Goal: Find specific page/section: Find specific page/section

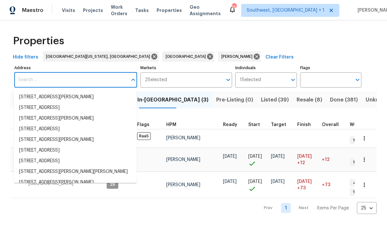
scroll to position [32, 0]
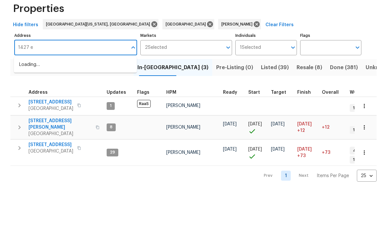
type input "1427 e"
click at [35, 92] on li "[STREET_ADDRESS]" at bounding box center [75, 97] width 123 height 11
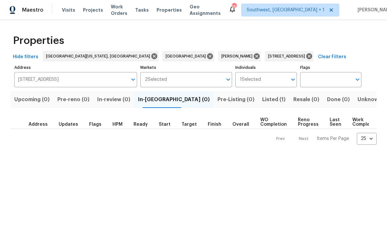
click at [262, 99] on span "Listed (1)" at bounding box center [273, 100] width 23 height 9
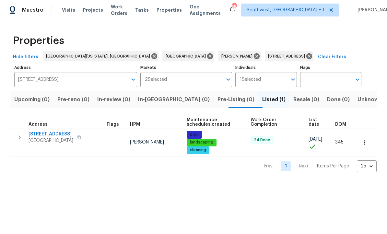
click at [16, 138] on icon "button" at bounding box center [20, 138] width 8 height 8
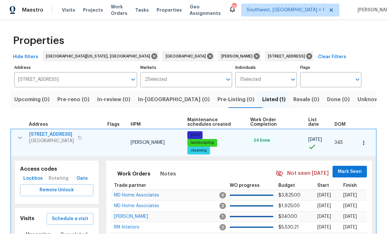
scroll to position [0, 0]
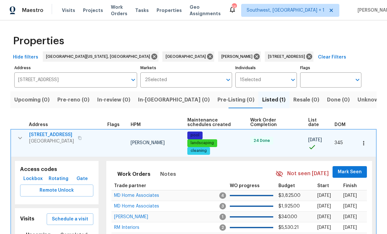
click at [32, 177] on span "Lockbox" at bounding box center [32, 179] width 19 height 8
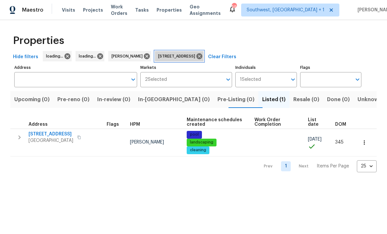
click at [198, 57] on span "[STREET_ADDRESS]" at bounding box center [178, 56] width 40 height 6
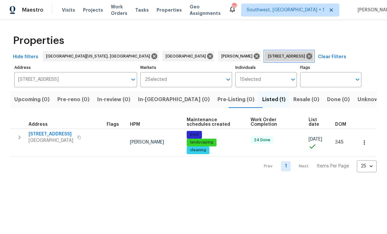
click at [306, 58] on icon at bounding box center [309, 57] width 6 height 6
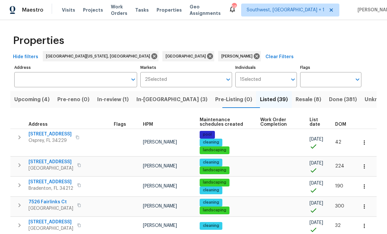
scroll to position [0, 0]
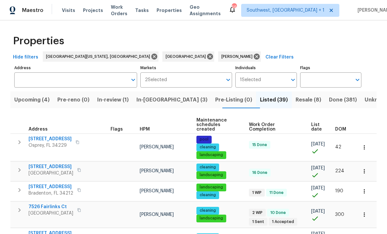
click at [114, 103] on span "In-review (1)" at bounding box center [112, 100] width 31 height 9
